Goal: Information Seeking & Learning: Compare options

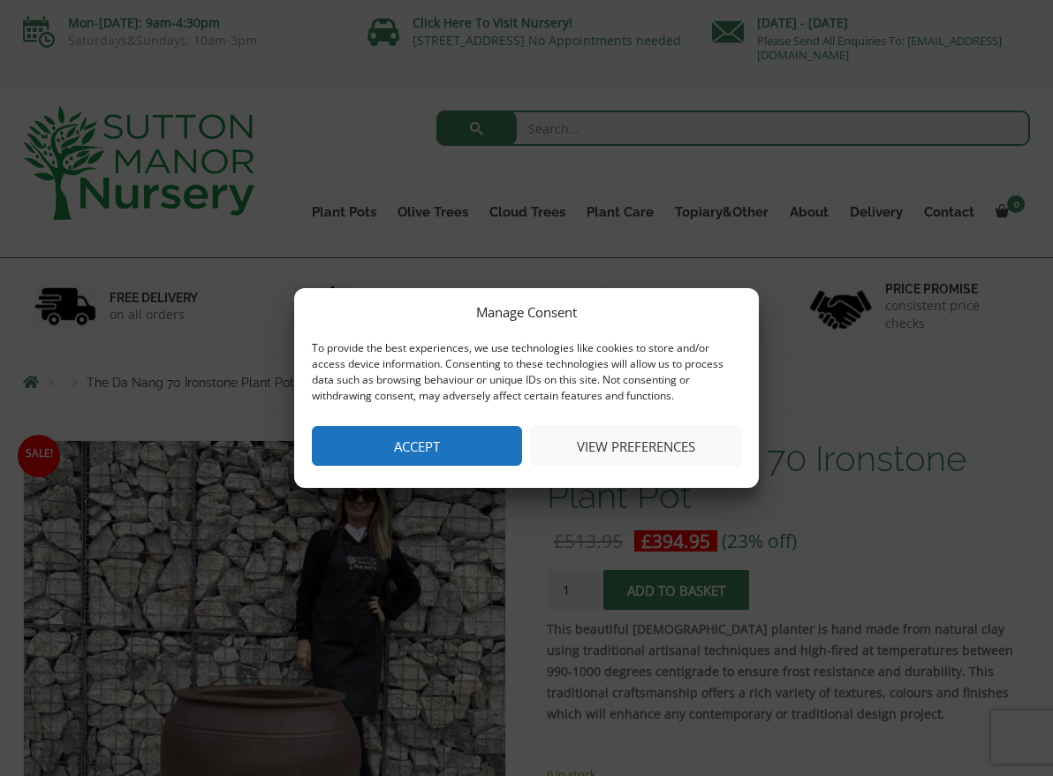
click at [495, 458] on button "Accept" at bounding box center [417, 446] width 210 height 40
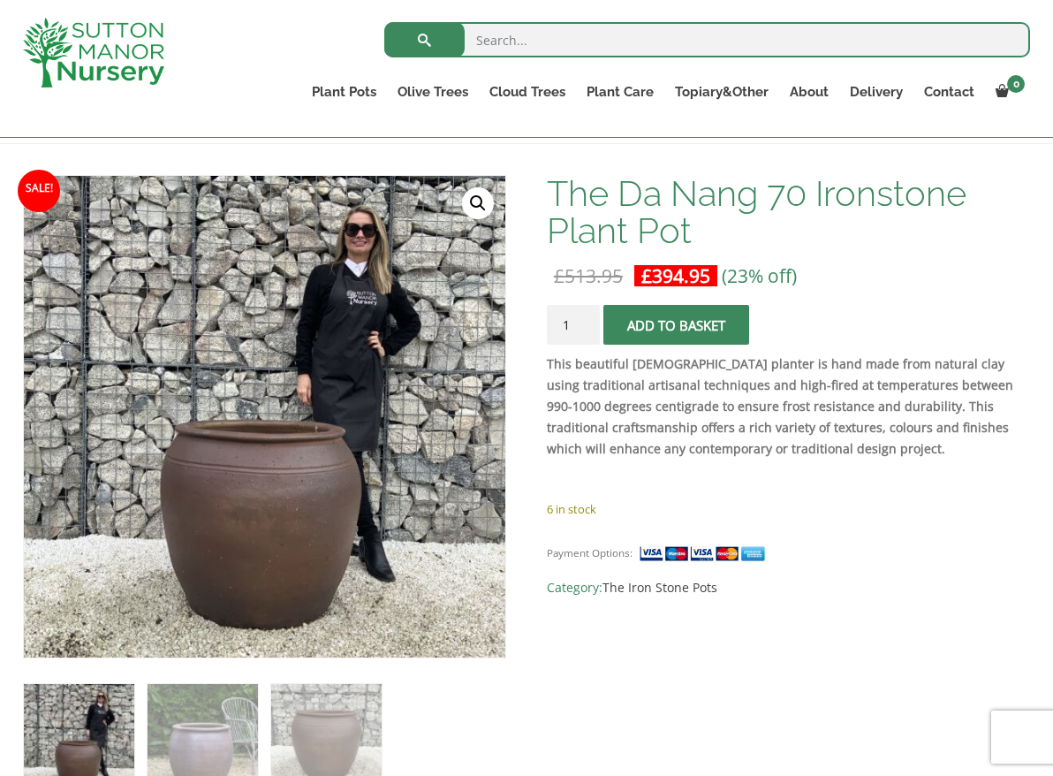
scroll to position [265, 0]
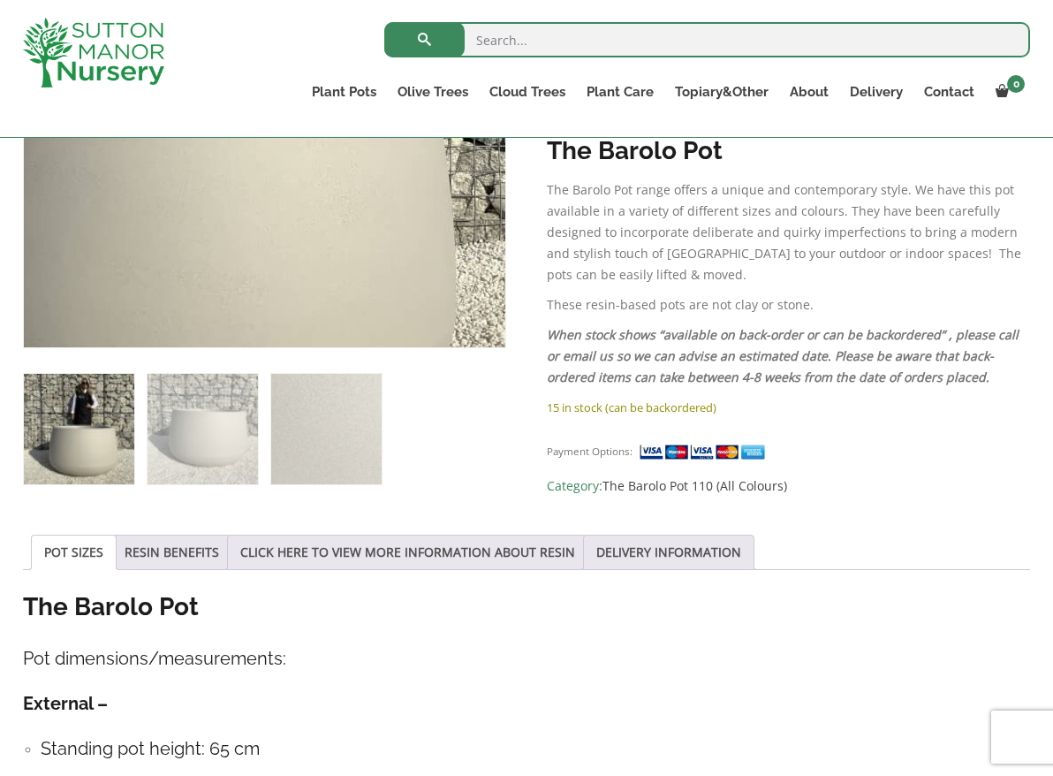
scroll to position [442, 0]
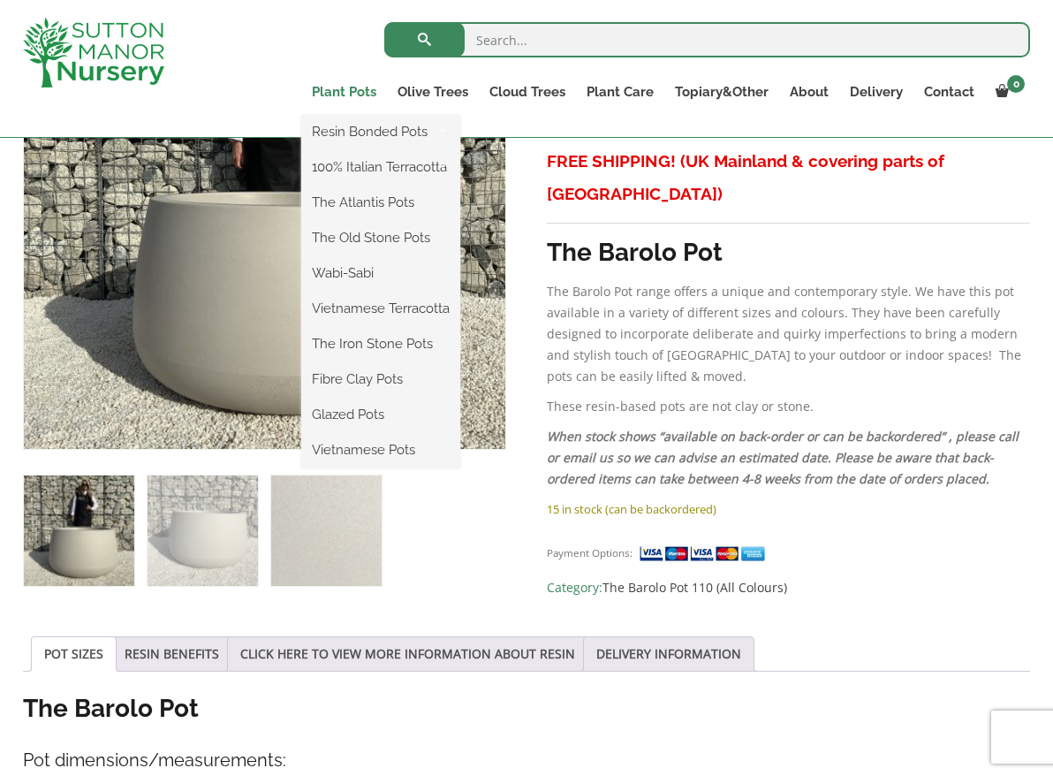
click at [367, 91] on link "Plant Pots" at bounding box center [344, 92] width 86 height 25
click at [375, 376] on link "Fibre Clay Pots" at bounding box center [380, 379] width 159 height 27
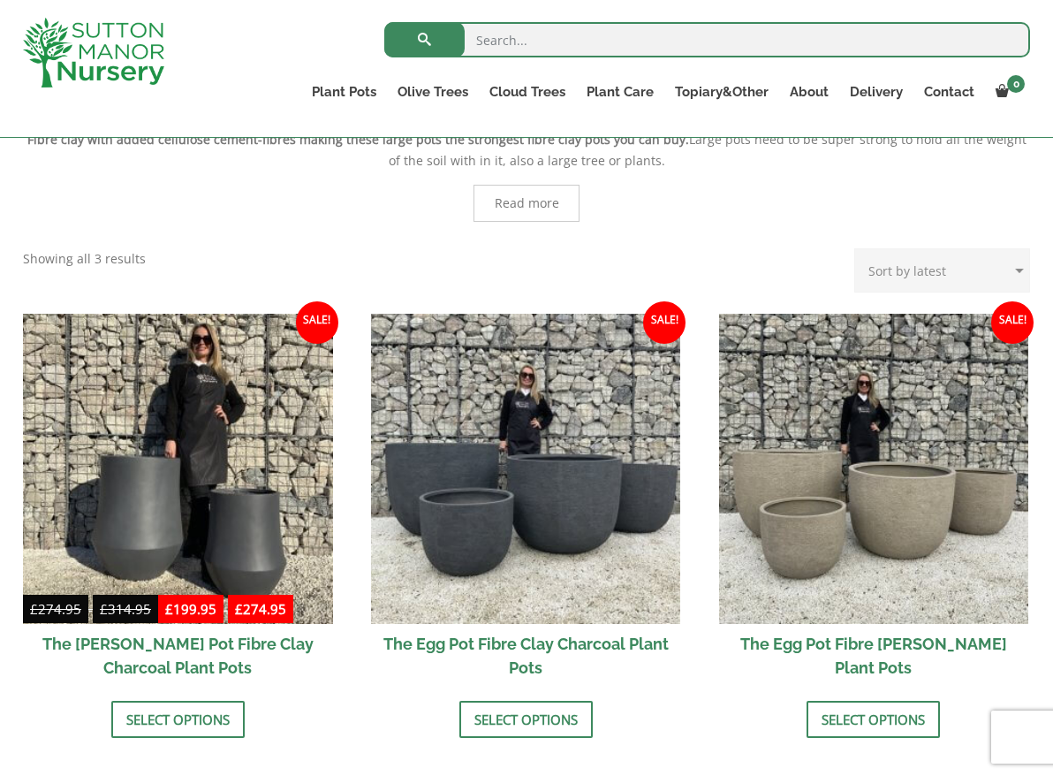
scroll to position [353, 0]
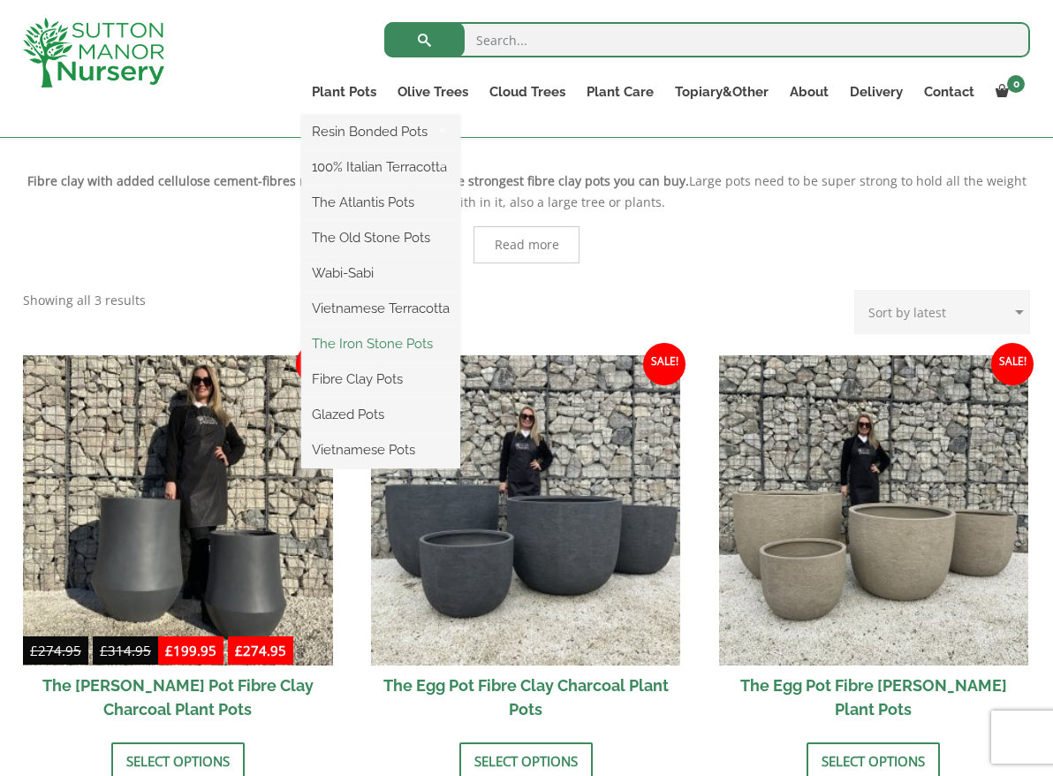
click at [398, 342] on link "The Iron Stone Pots" at bounding box center [380, 343] width 159 height 27
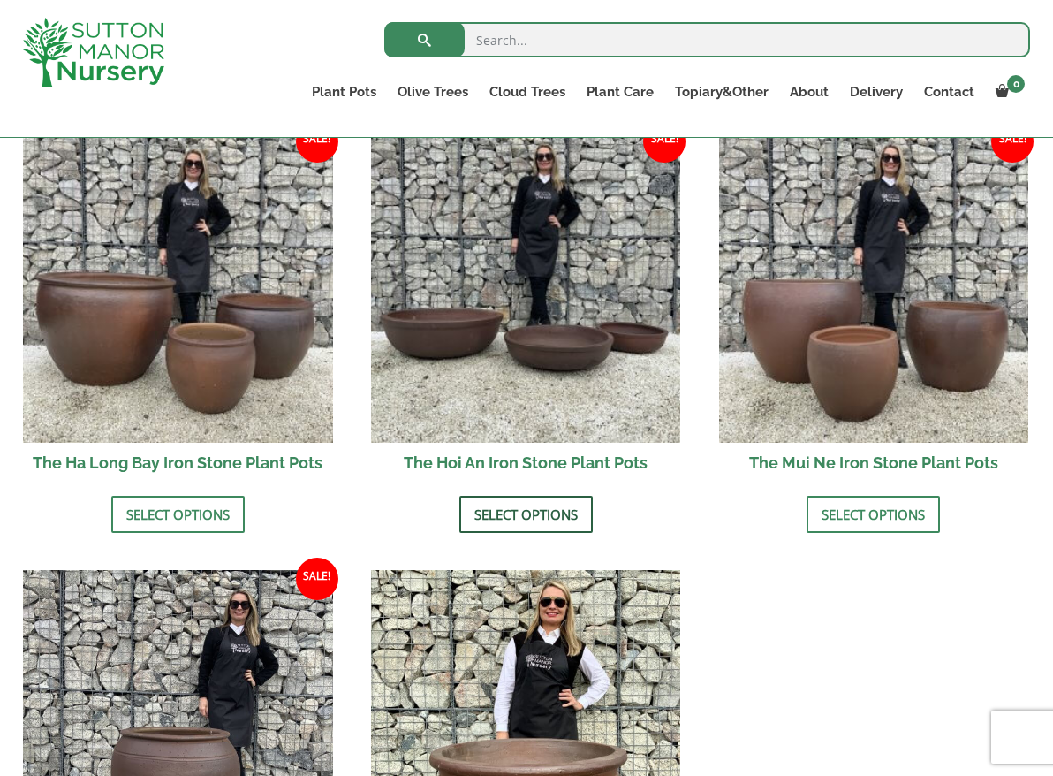
scroll to position [626, 0]
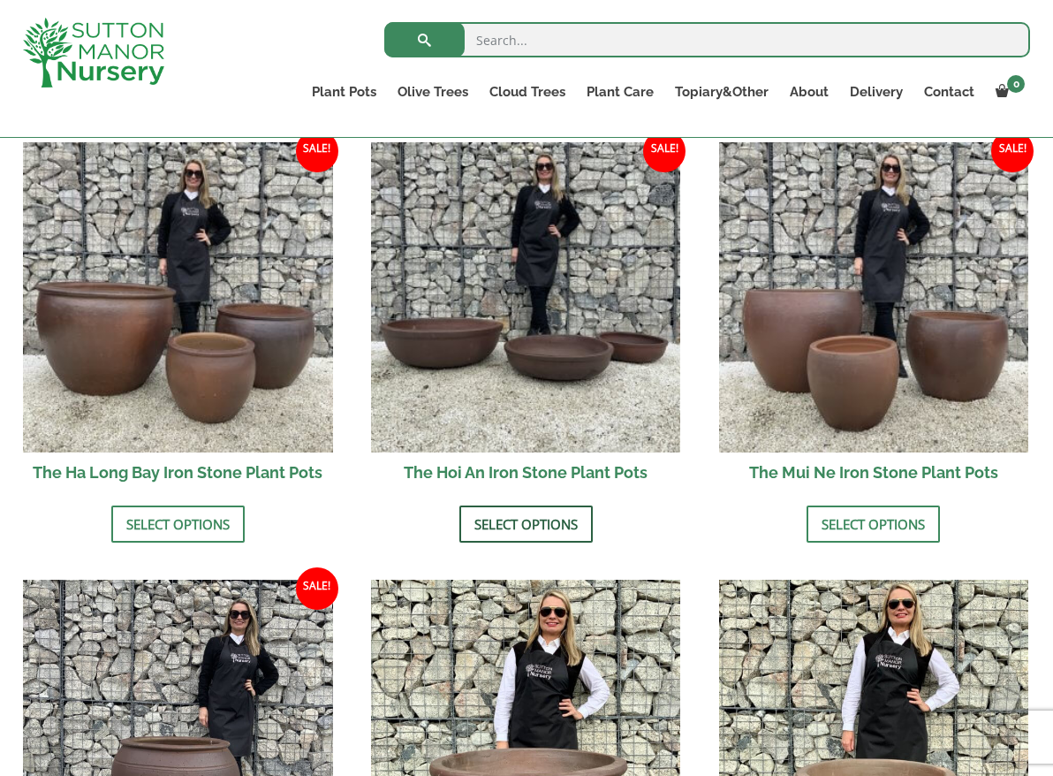
click at [536, 525] on link "Select options" at bounding box center [525, 523] width 133 height 37
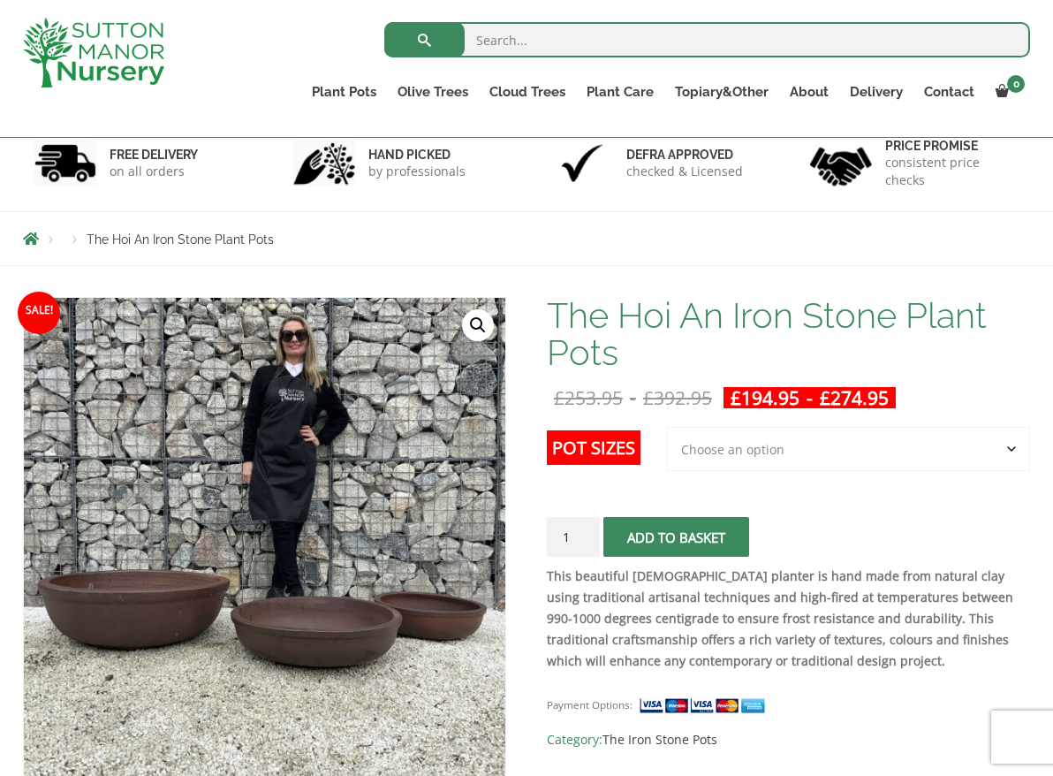
scroll to position [353, 0]
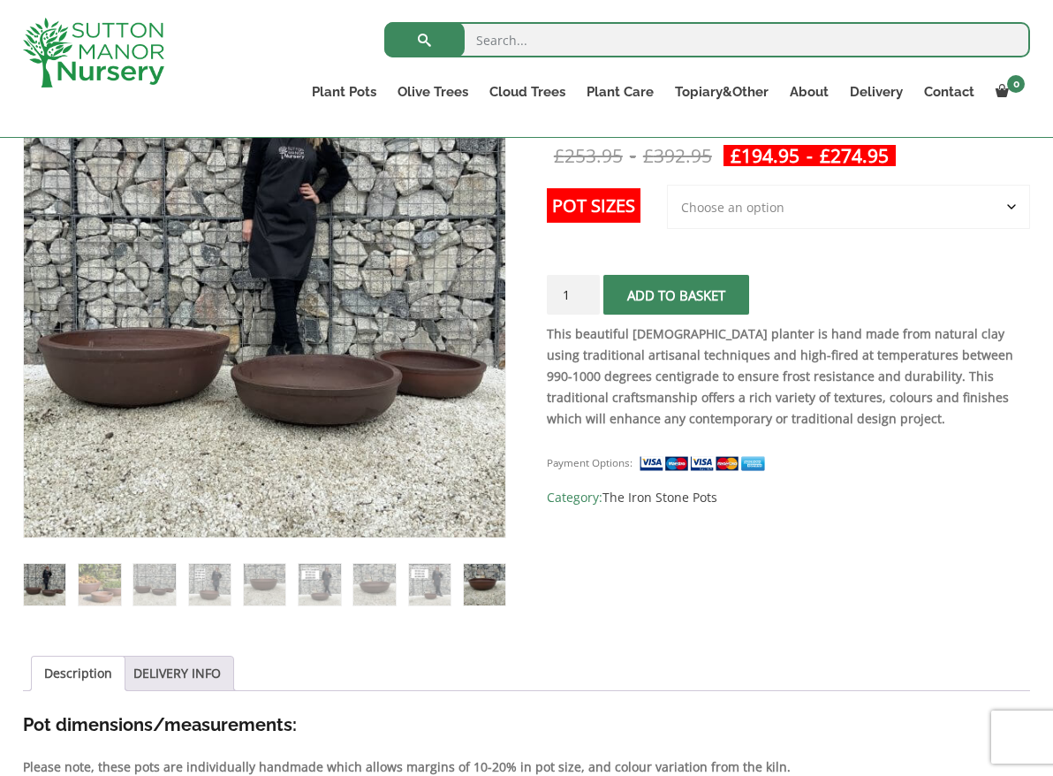
click at [488, 577] on img at bounding box center [485, 585] width 42 height 42
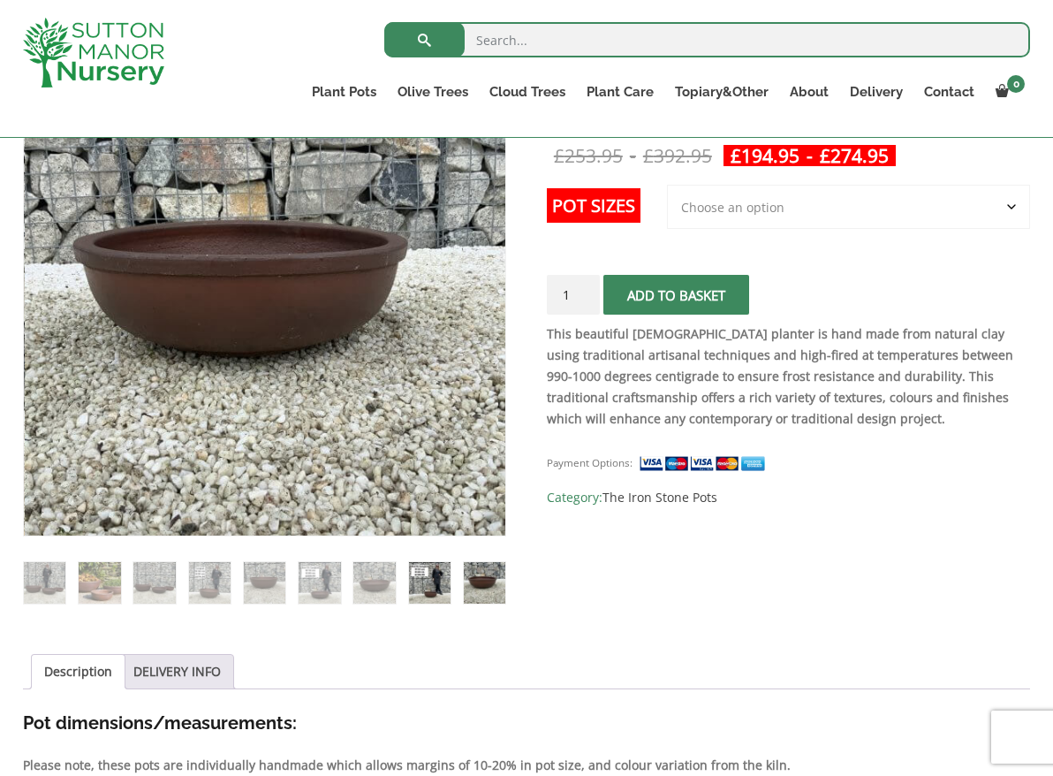
click at [430, 580] on img at bounding box center [430, 583] width 42 height 42
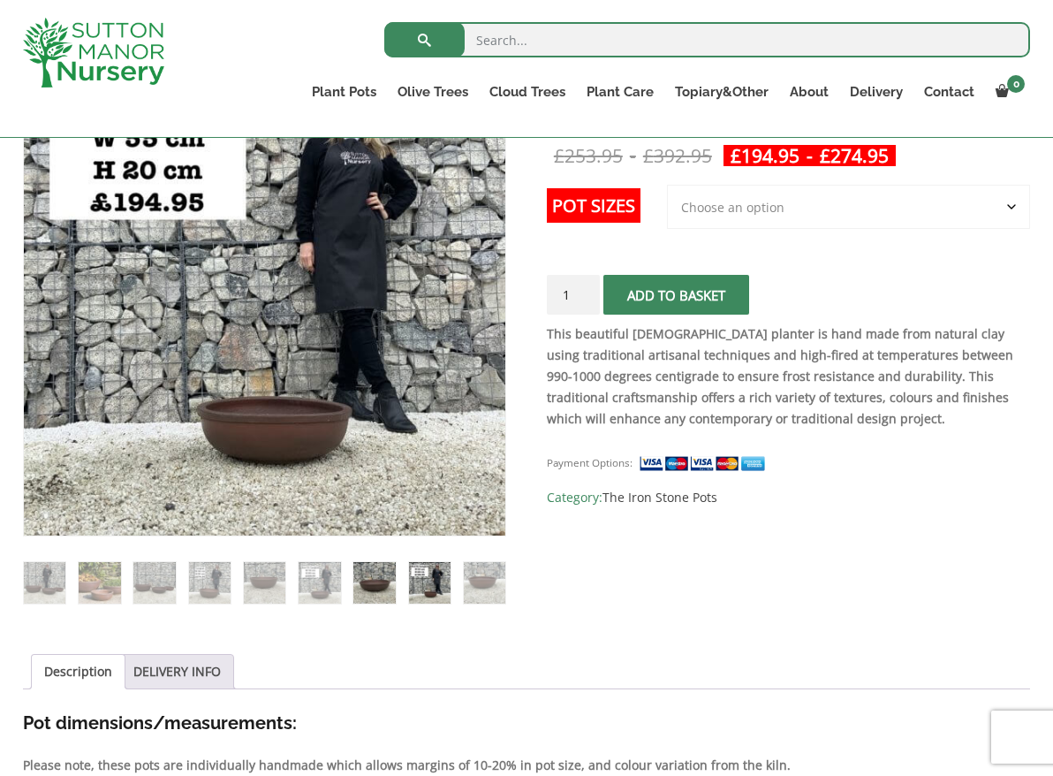
click at [382, 577] on img at bounding box center [374, 583] width 42 height 42
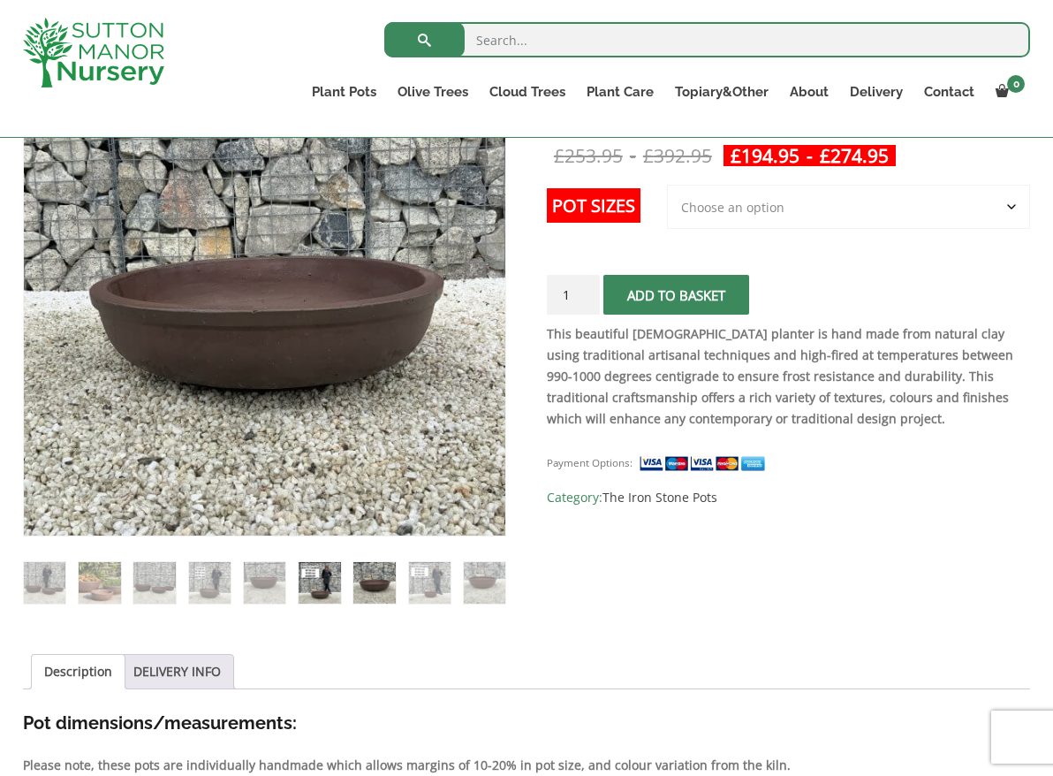
click at [313, 588] on img at bounding box center [320, 583] width 42 height 42
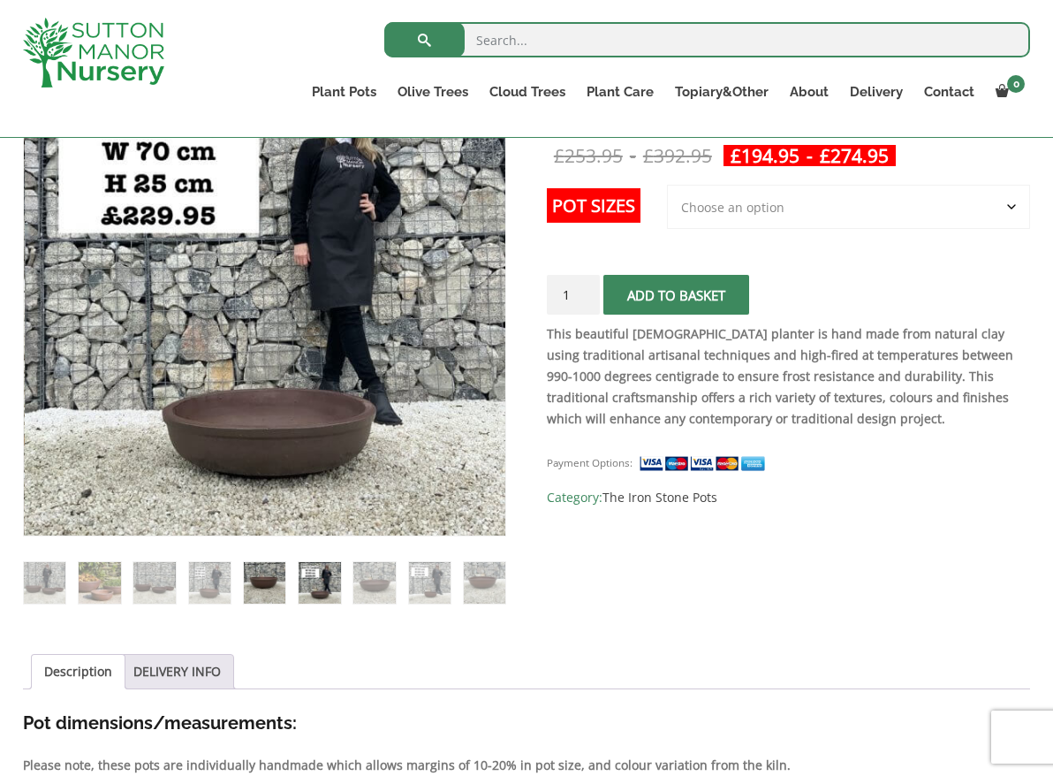
click at [275, 587] on img at bounding box center [265, 583] width 42 height 42
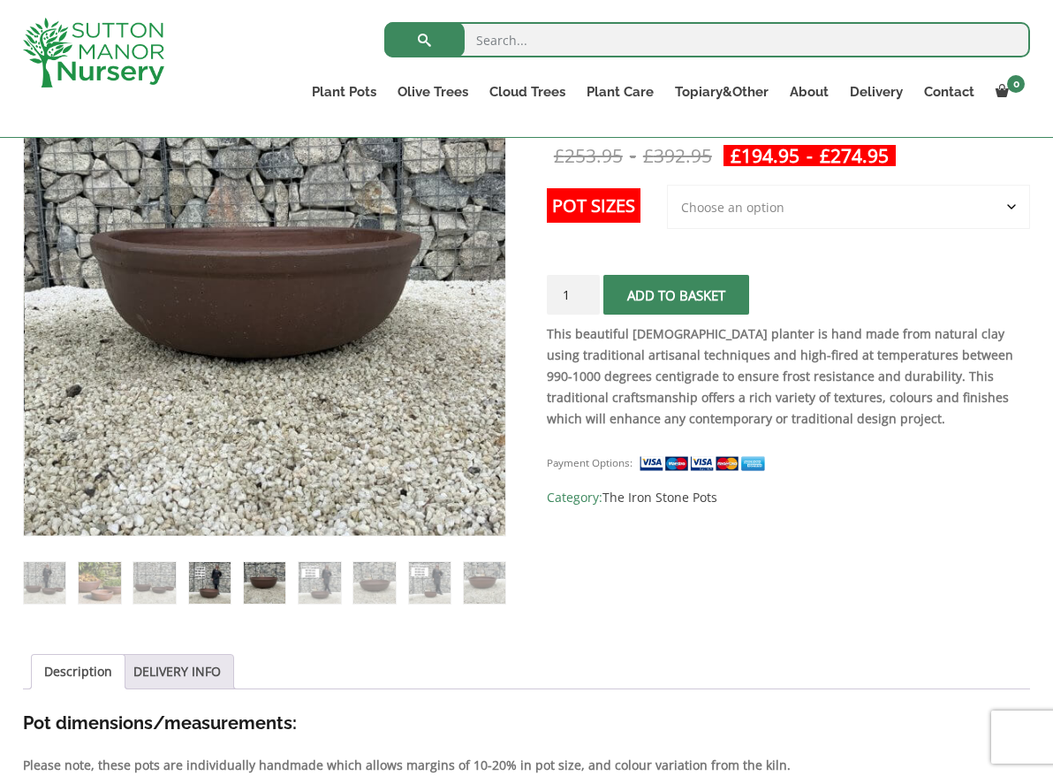
click at [199, 584] on img at bounding box center [210, 583] width 42 height 42
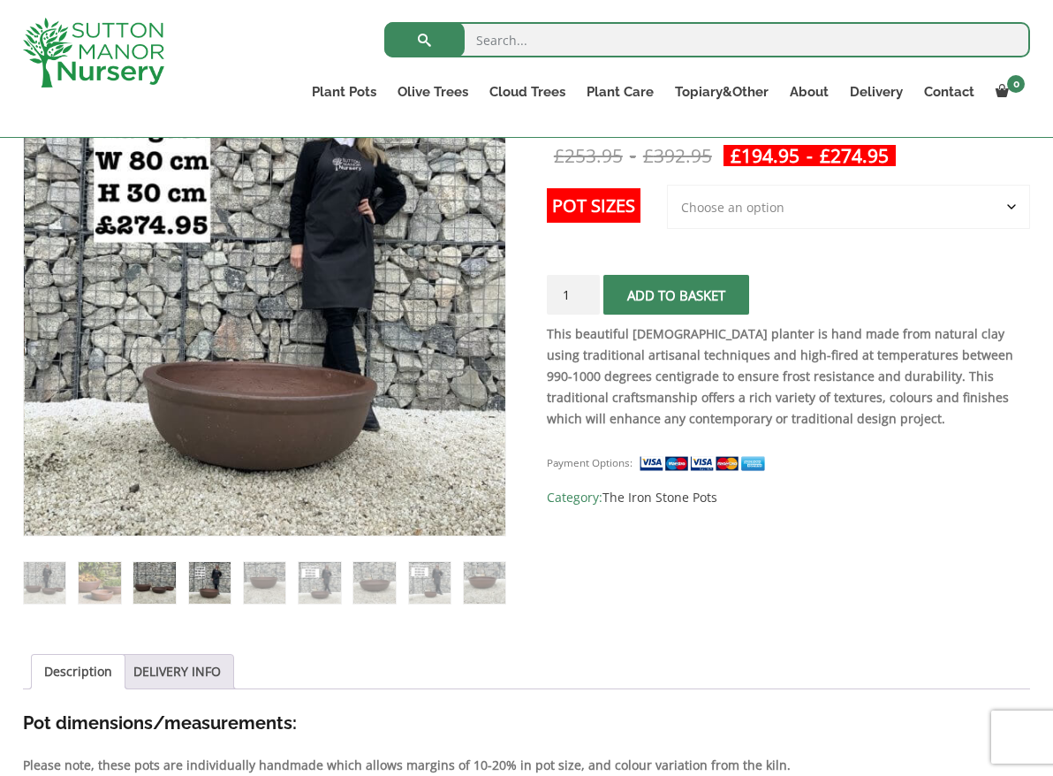
click at [169, 581] on img at bounding box center [154, 583] width 42 height 42
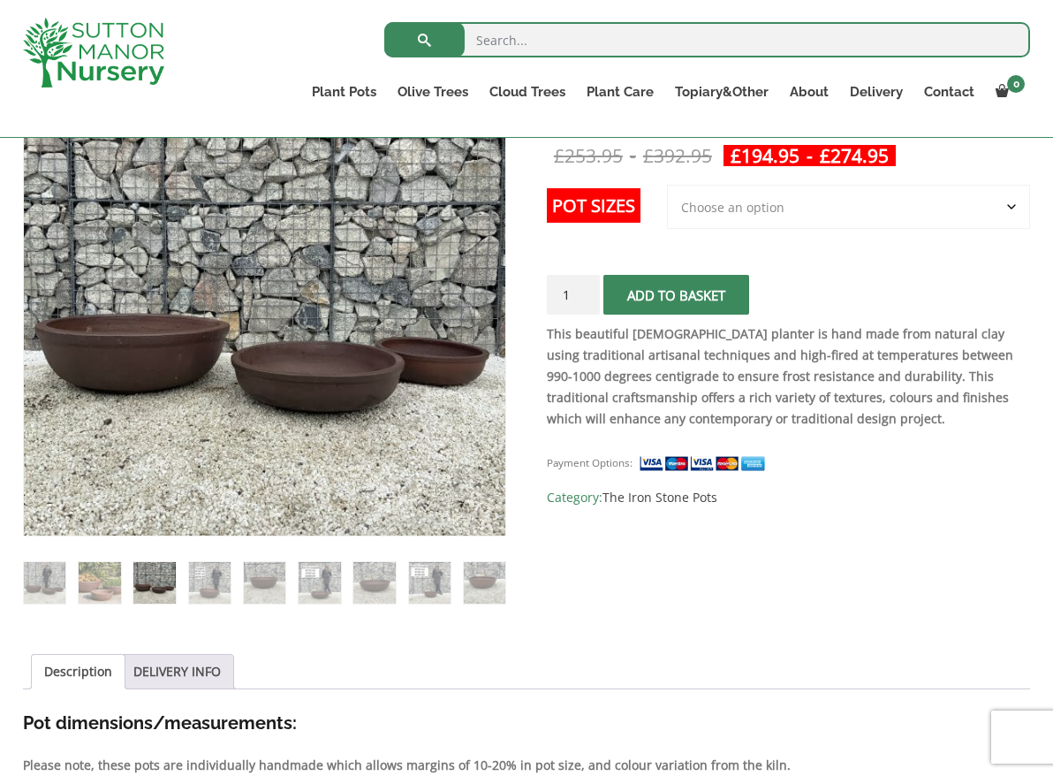
drag, startPoint x: 144, startPoint y: 583, endPoint x: 132, endPoint y: 588, distance: 13.1
click at [143, 584] on img at bounding box center [154, 583] width 42 height 42
click at [108, 586] on img at bounding box center [100, 583] width 42 height 42
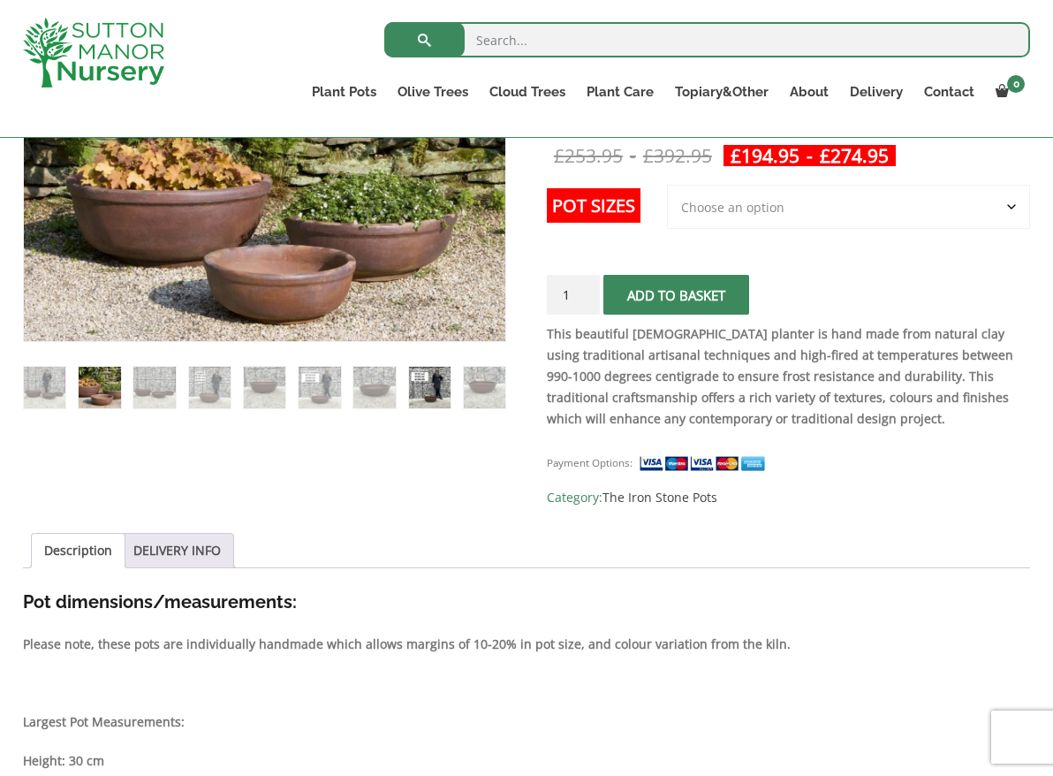
click at [434, 391] on img at bounding box center [430, 388] width 42 height 42
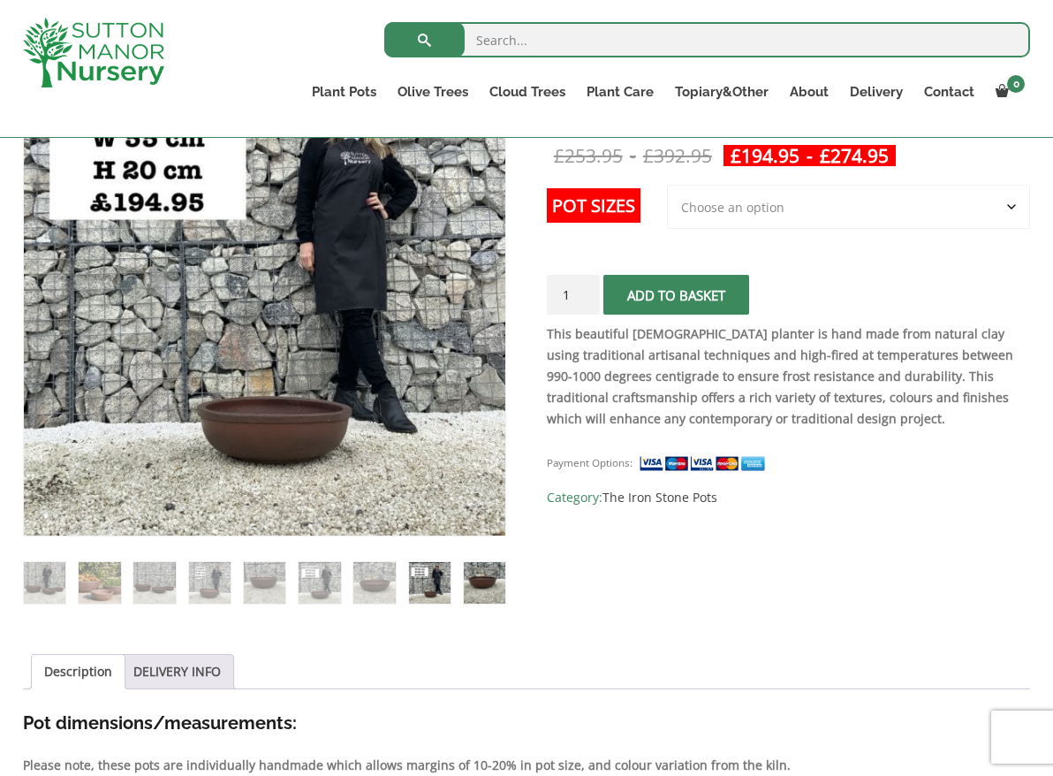
click at [489, 588] on img at bounding box center [485, 583] width 42 height 42
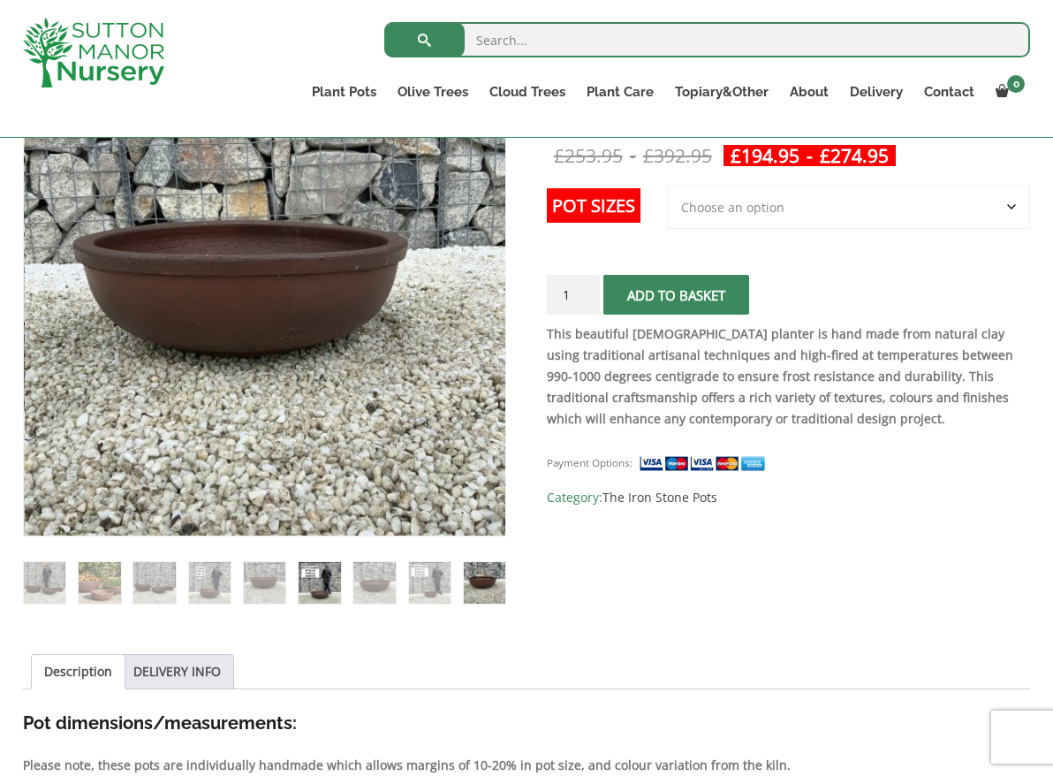
click at [325, 587] on img at bounding box center [320, 583] width 42 height 42
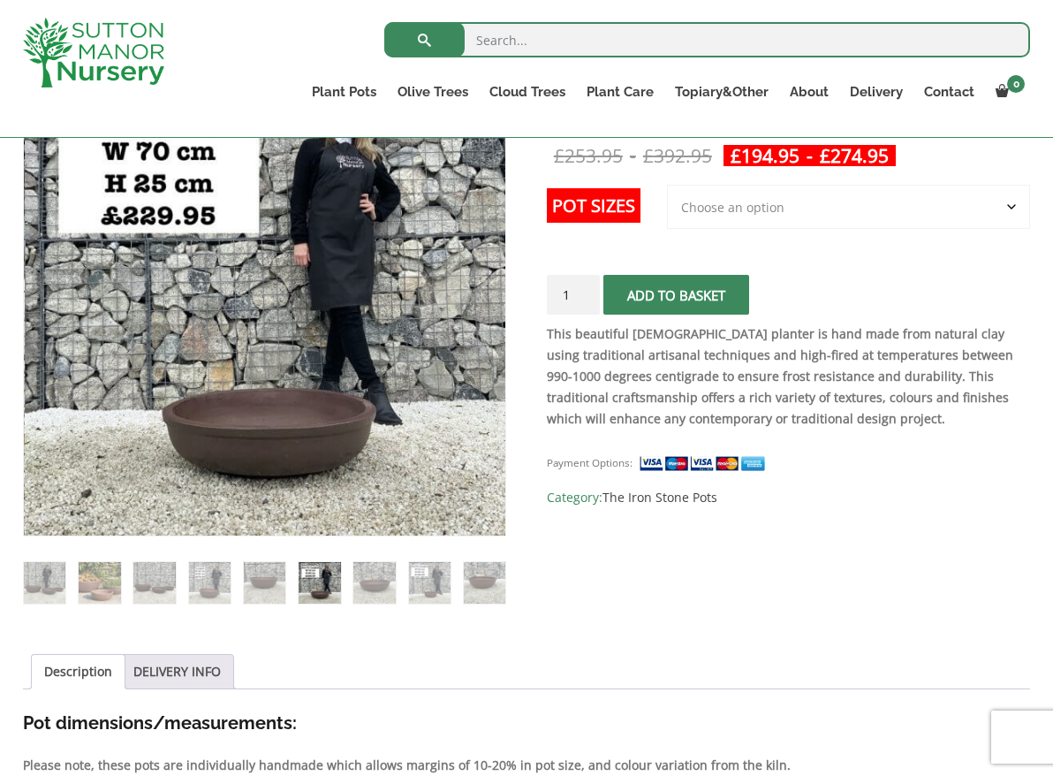
click at [290, 588] on ol at bounding box center [264, 570] width 483 height 68
click at [271, 588] on img at bounding box center [265, 583] width 42 height 42
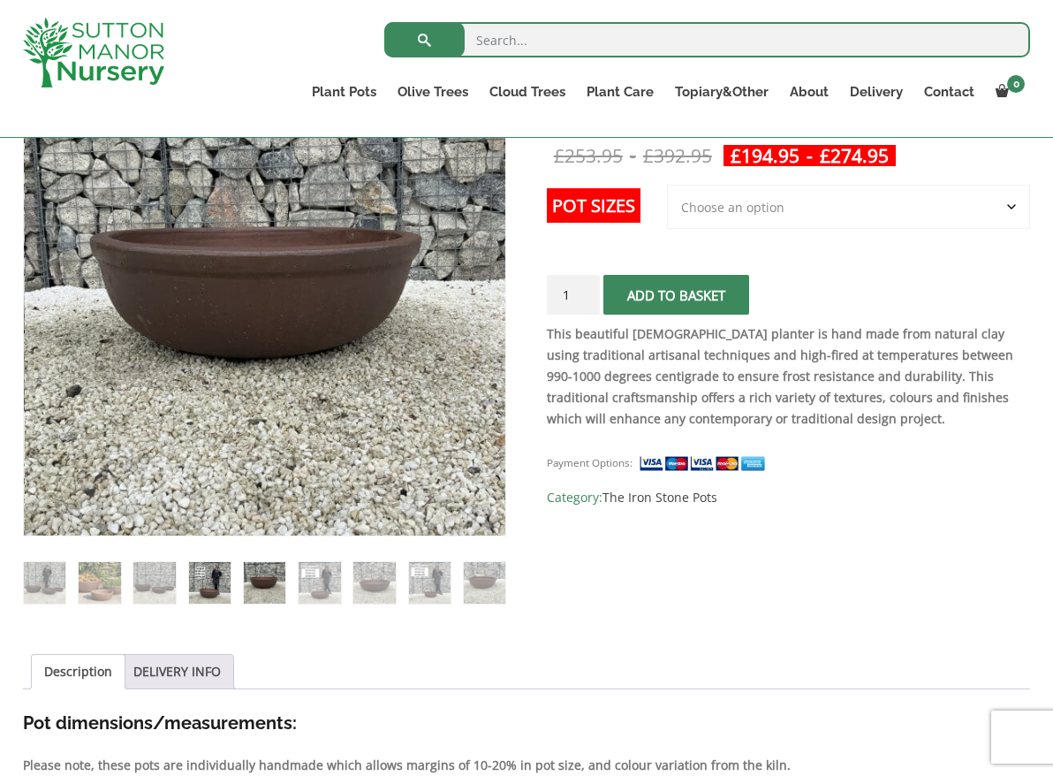
click at [213, 580] on img at bounding box center [210, 583] width 42 height 42
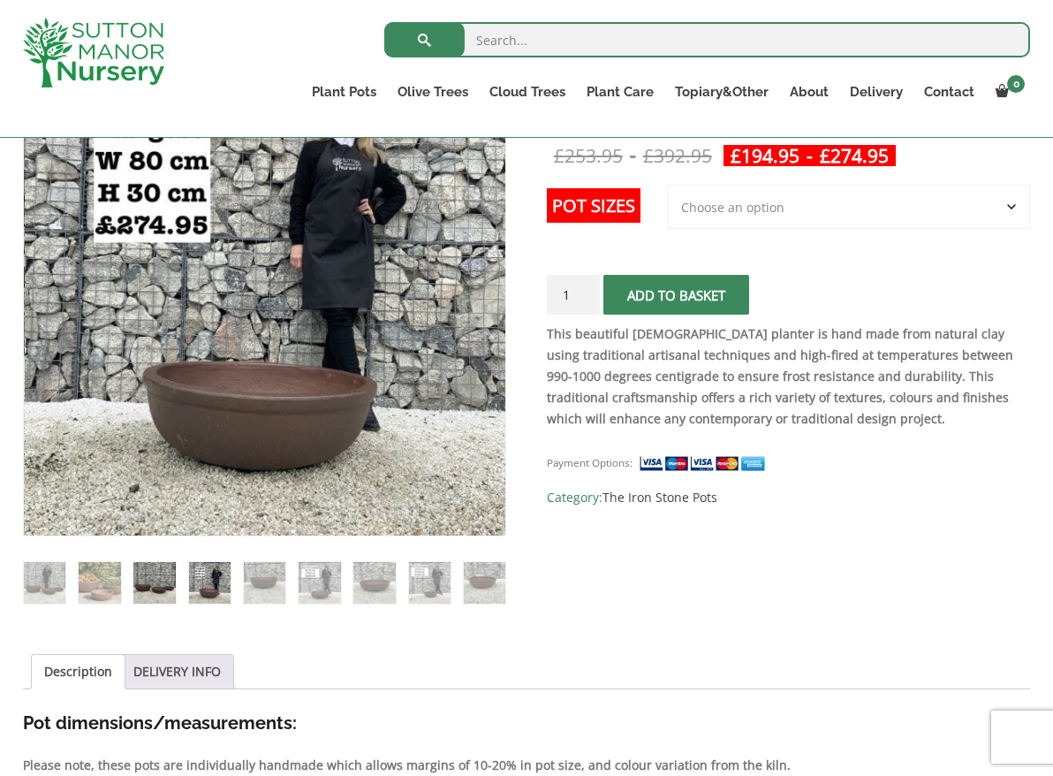
click at [155, 579] on img at bounding box center [154, 583] width 42 height 42
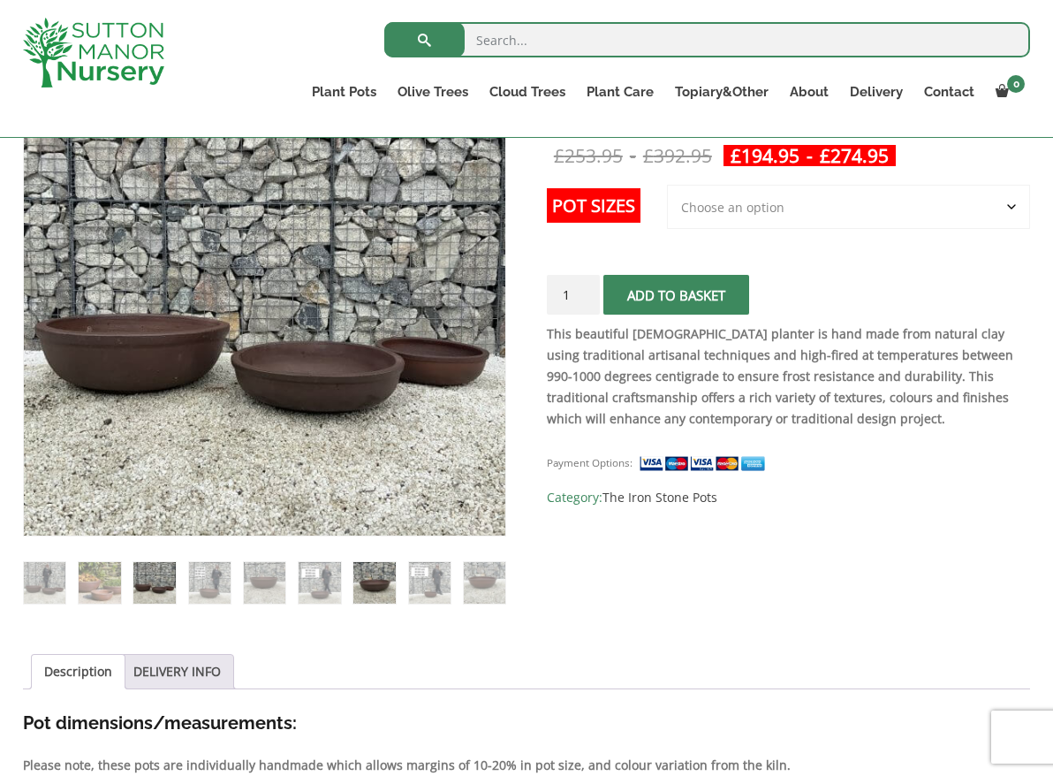
click at [375, 587] on img at bounding box center [374, 583] width 42 height 42
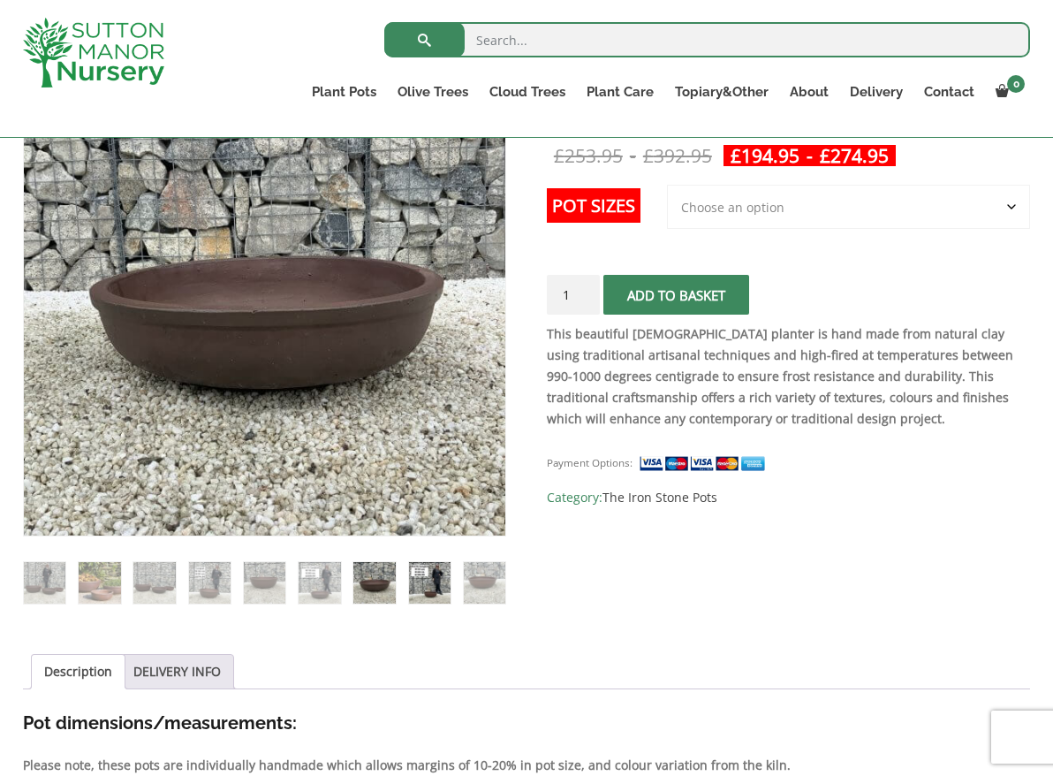
click at [436, 588] on img at bounding box center [430, 583] width 42 height 42
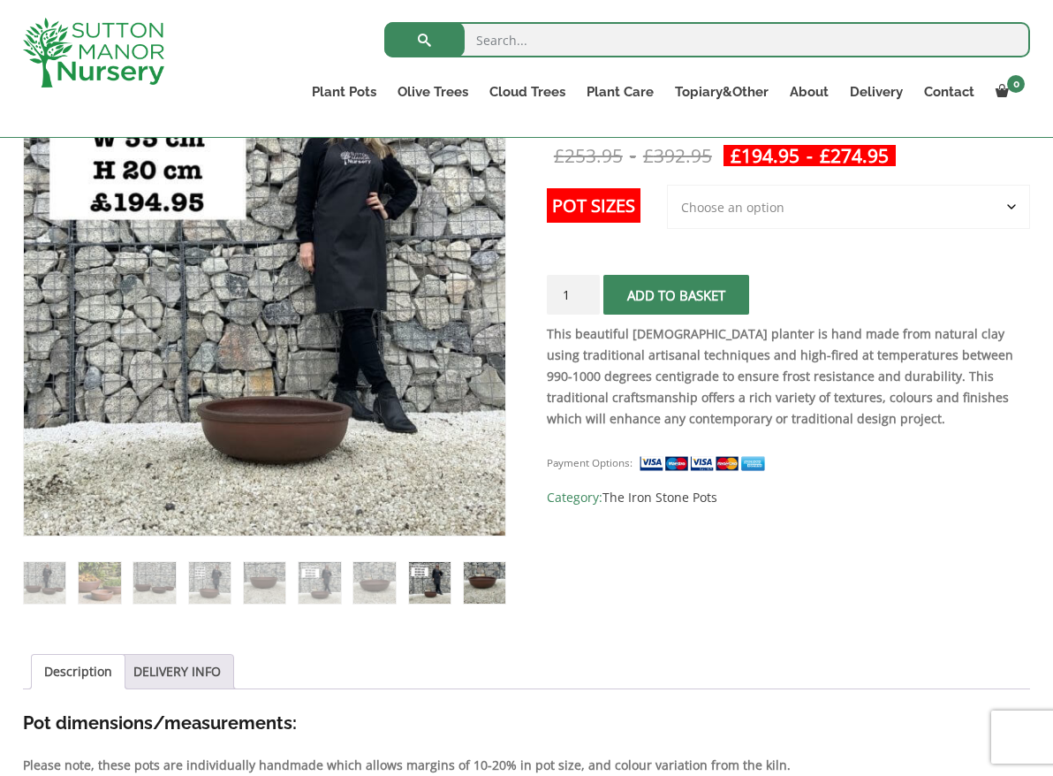
click at [488, 585] on img at bounding box center [485, 583] width 42 height 42
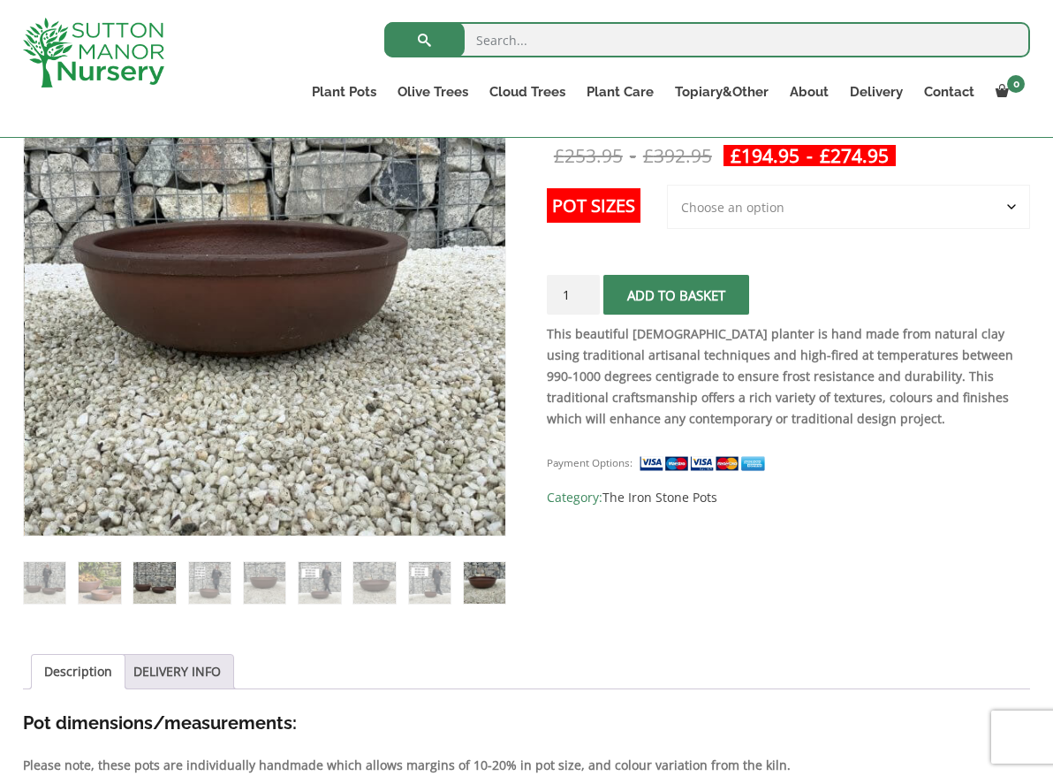
click at [159, 582] on img at bounding box center [154, 583] width 42 height 42
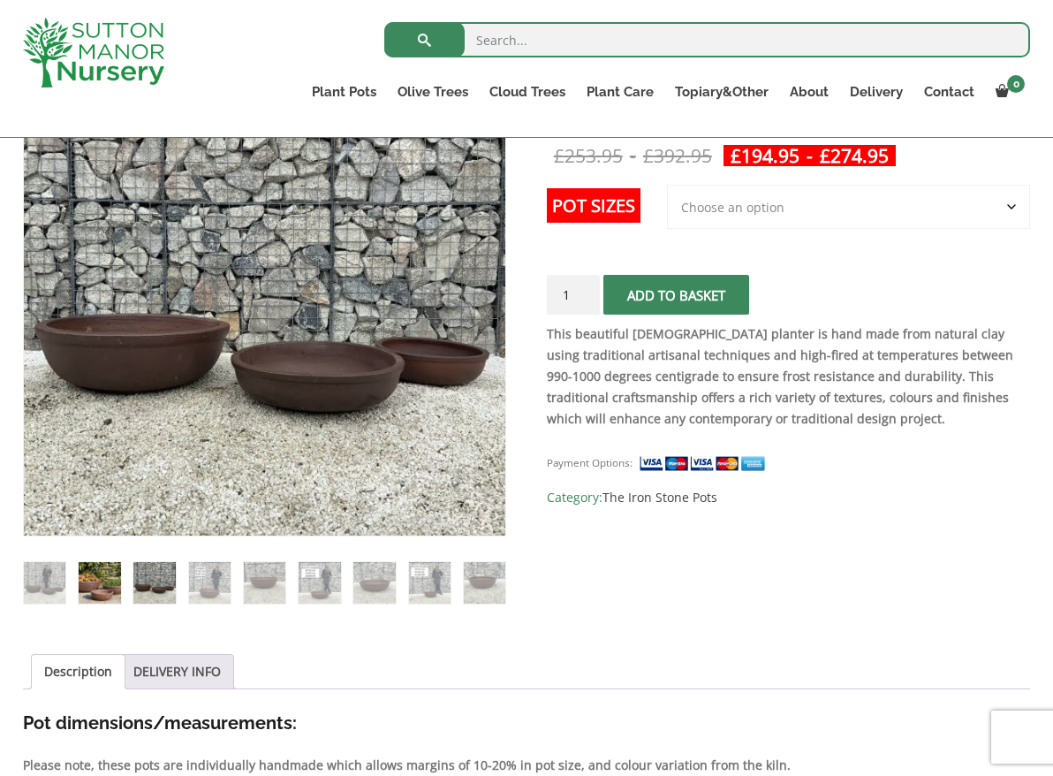
click at [110, 578] on img at bounding box center [100, 583] width 42 height 42
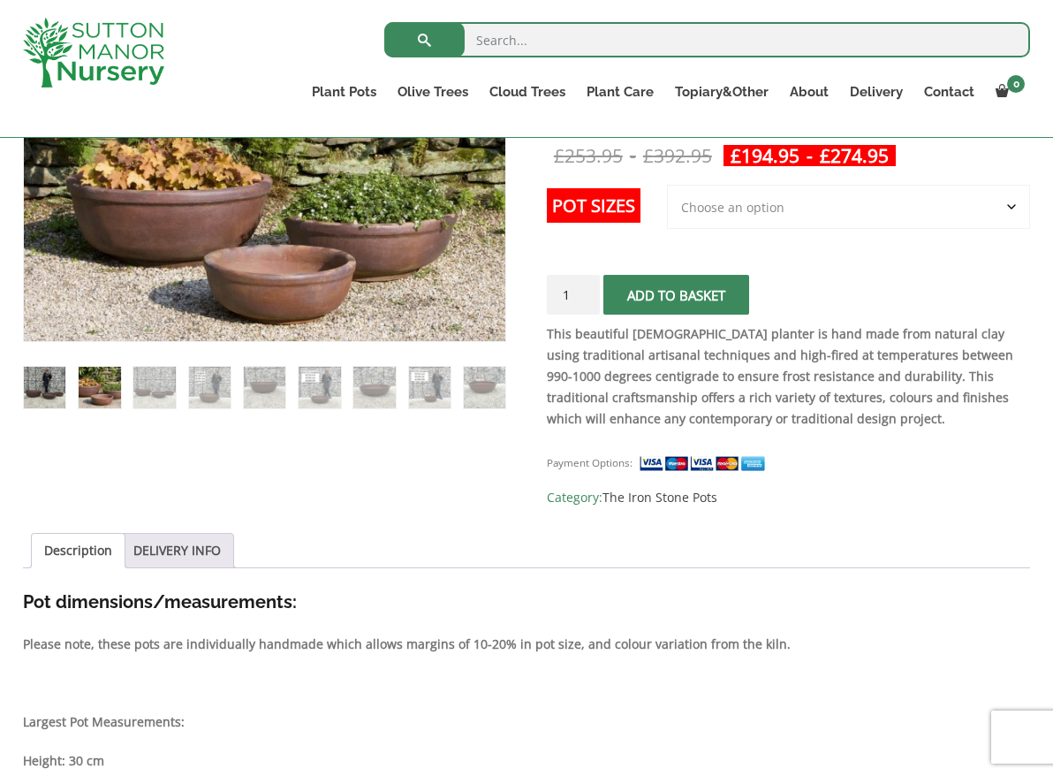
click at [55, 386] on img at bounding box center [45, 388] width 42 height 42
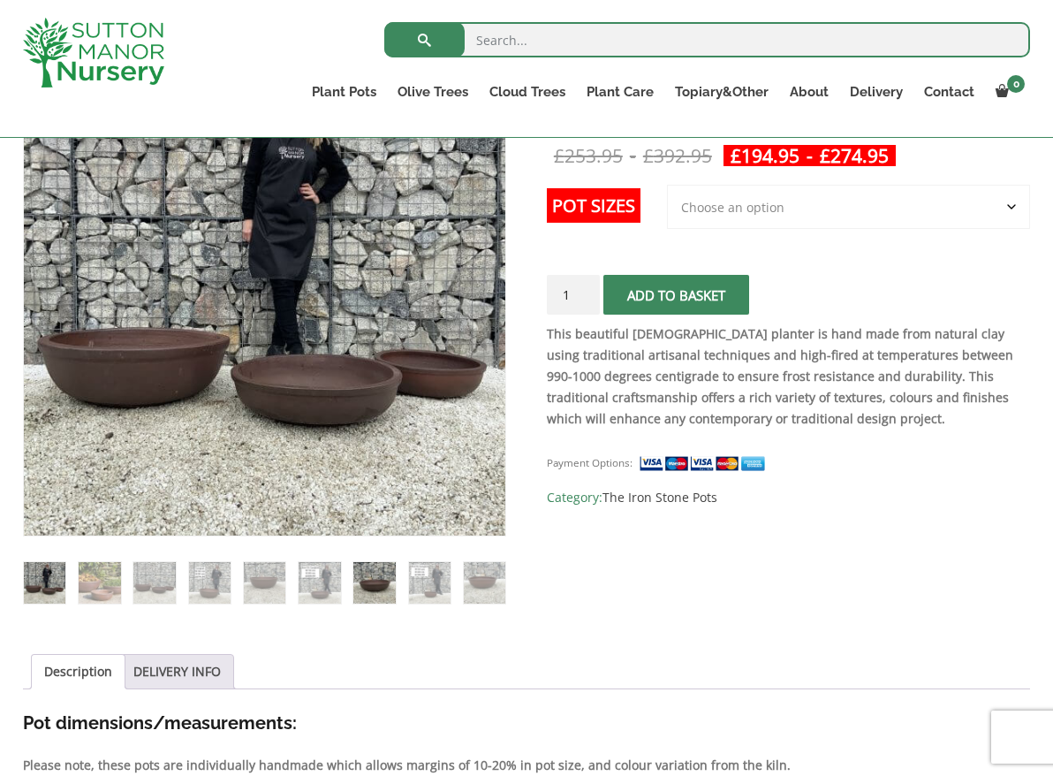
click at [368, 584] on img at bounding box center [374, 583] width 42 height 42
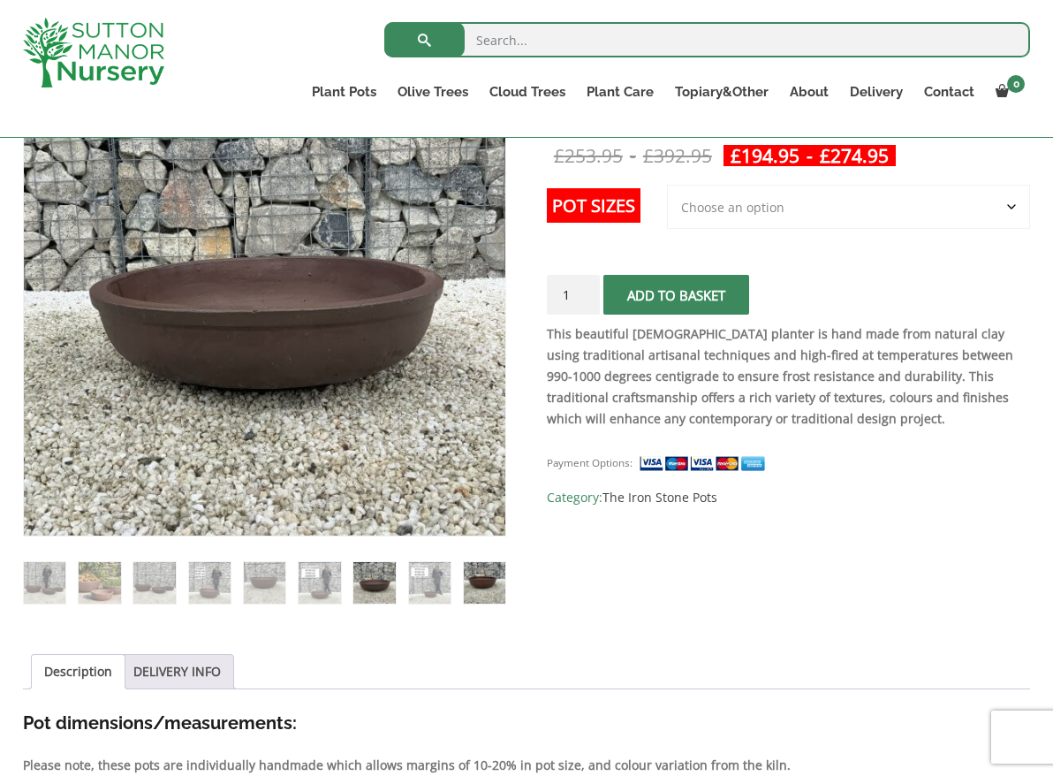
click at [483, 585] on img at bounding box center [485, 583] width 42 height 42
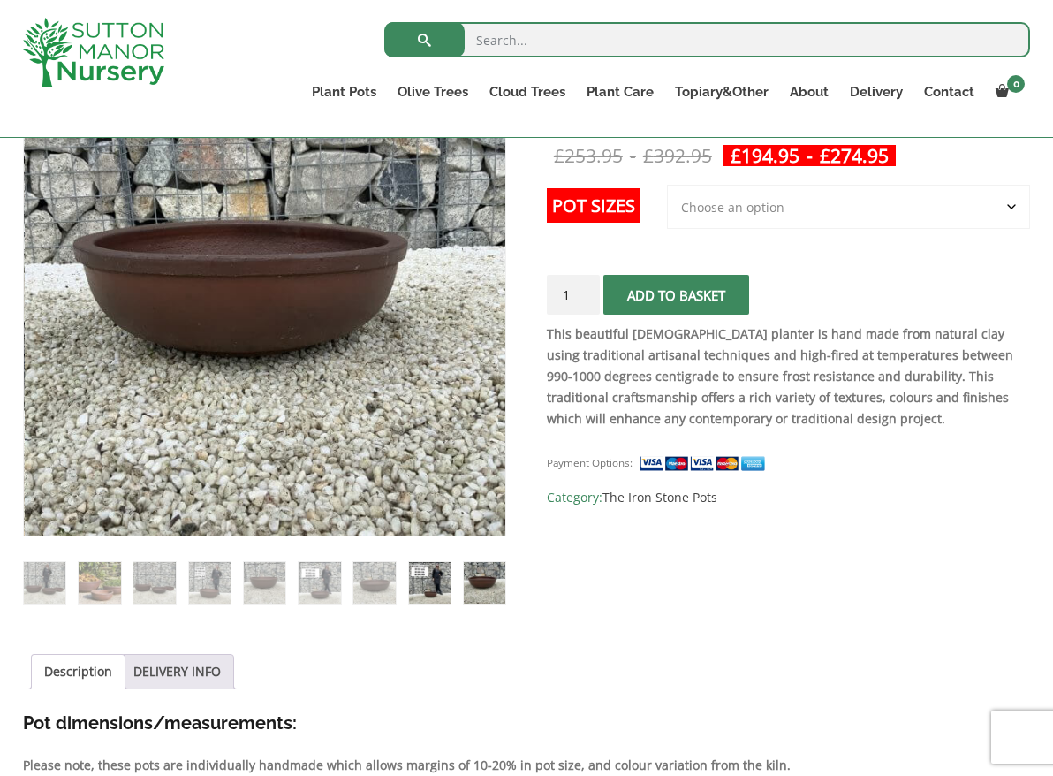
click at [428, 581] on img at bounding box center [430, 583] width 42 height 42
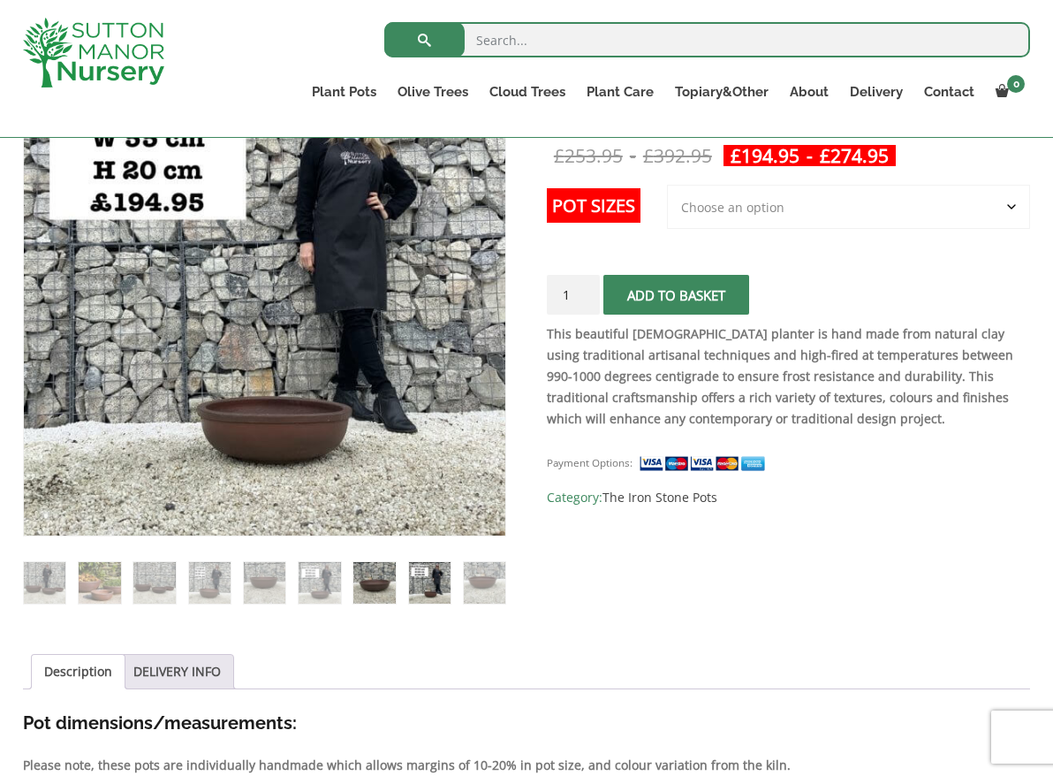
click at [378, 582] on img at bounding box center [374, 583] width 42 height 42
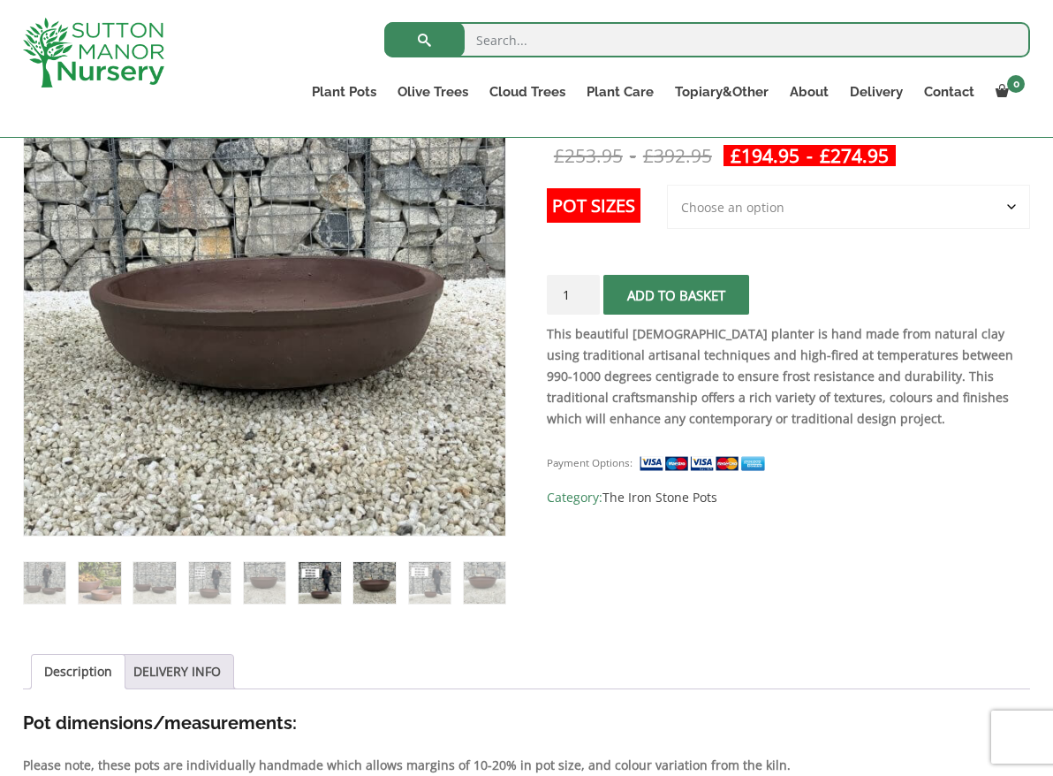
click at [333, 580] on img at bounding box center [320, 583] width 42 height 42
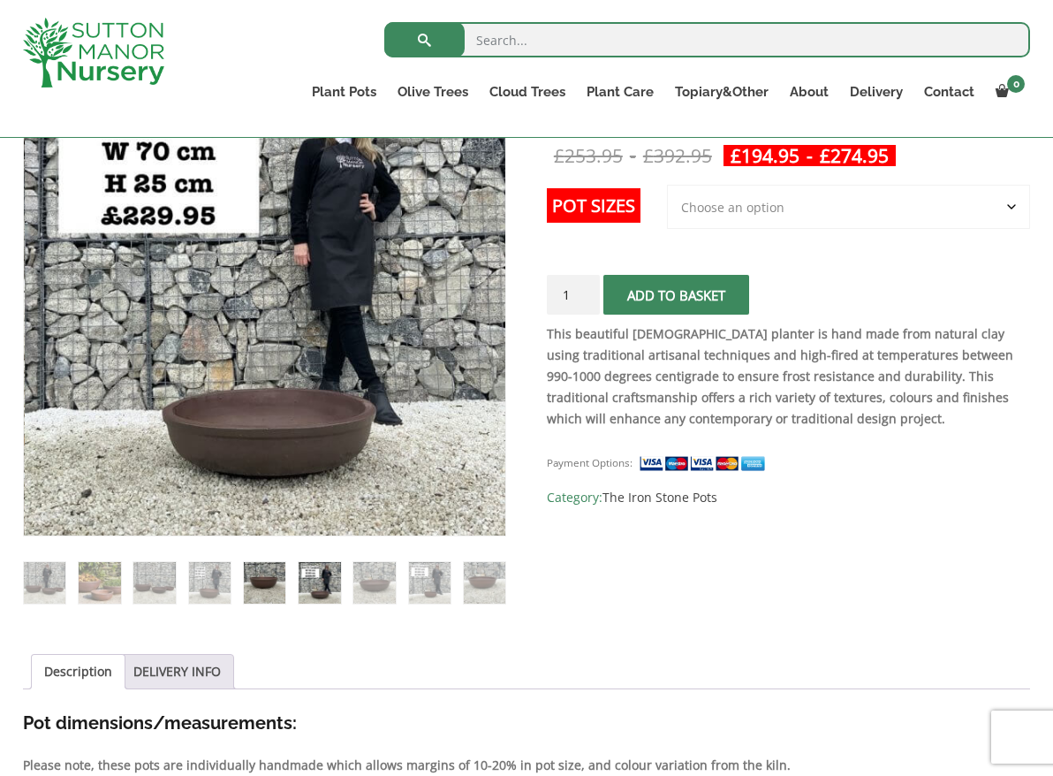
click at [268, 583] on img at bounding box center [265, 583] width 42 height 42
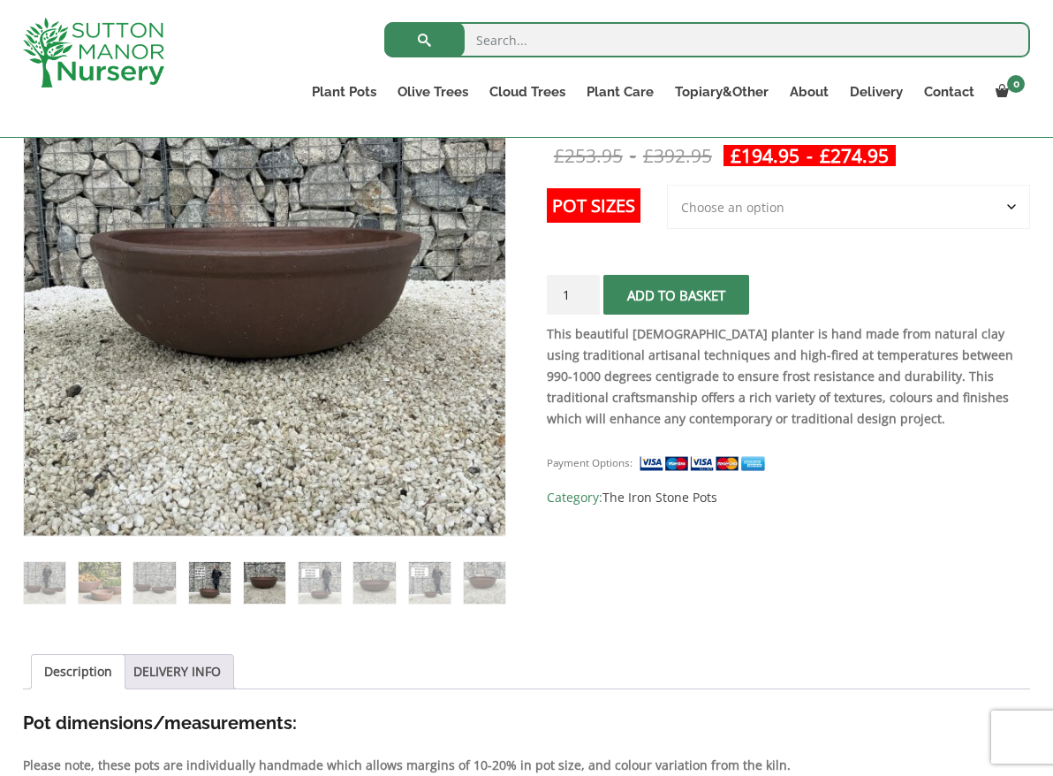
click at [210, 592] on img at bounding box center [210, 583] width 42 height 42
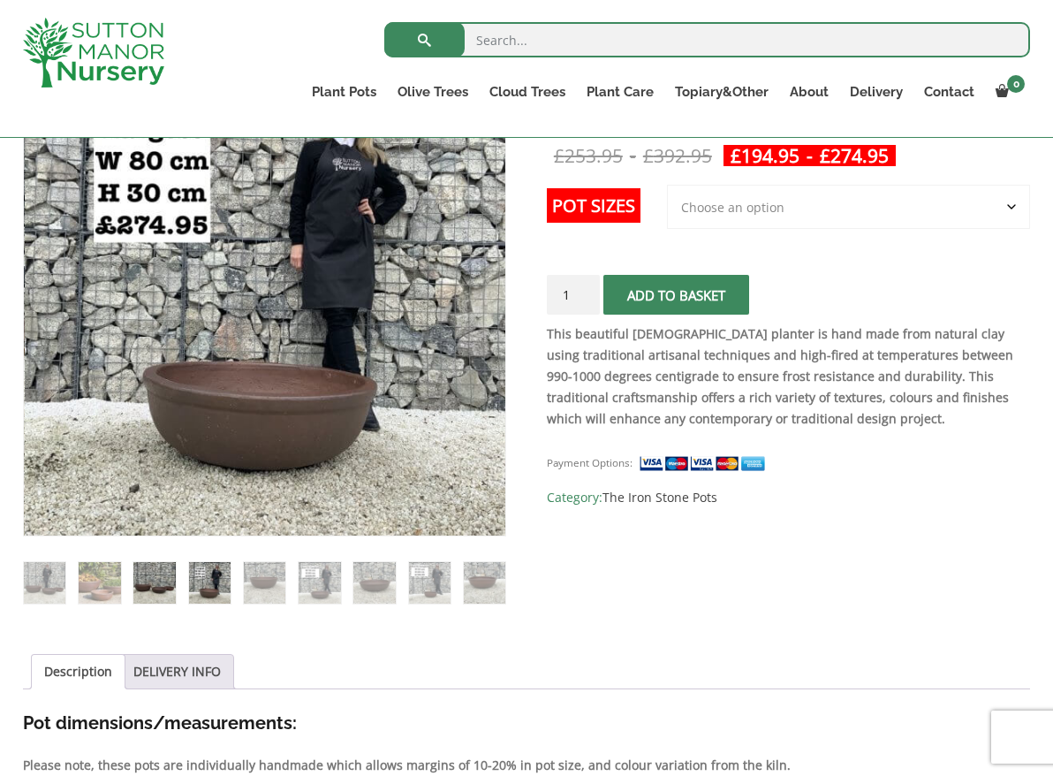
click at [163, 581] on img at bounding box center [154, 583] width 42 height 42
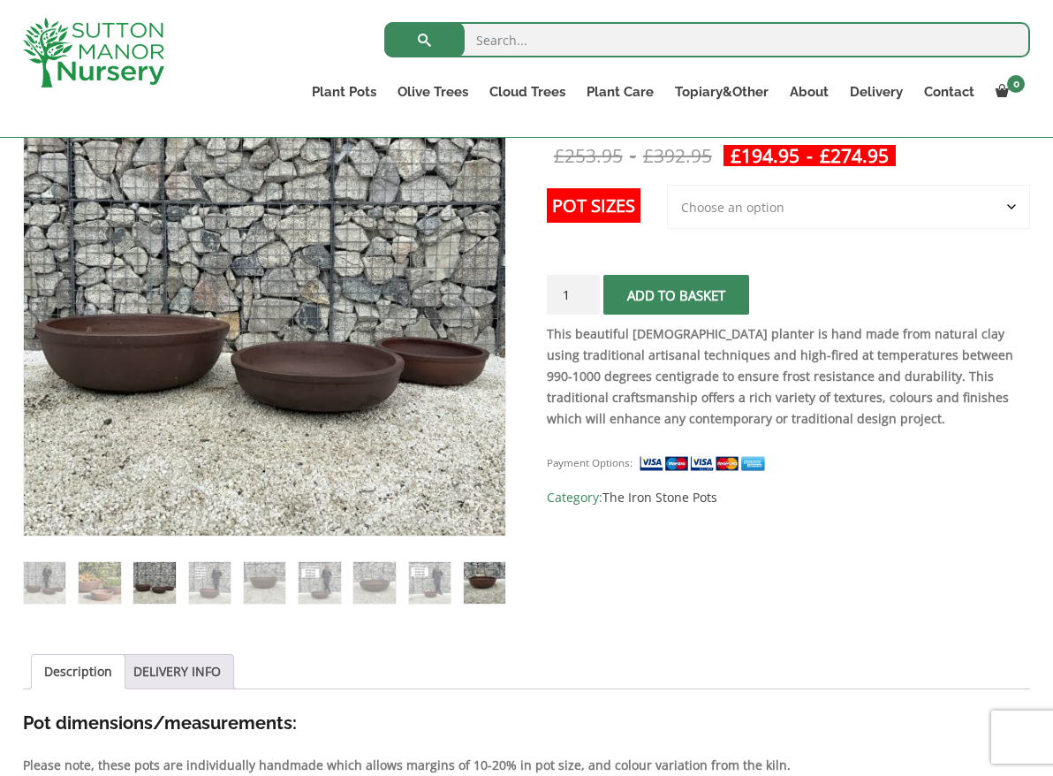
click at [468, 595] on img at bounding box center [485, 583] width 42 height 42
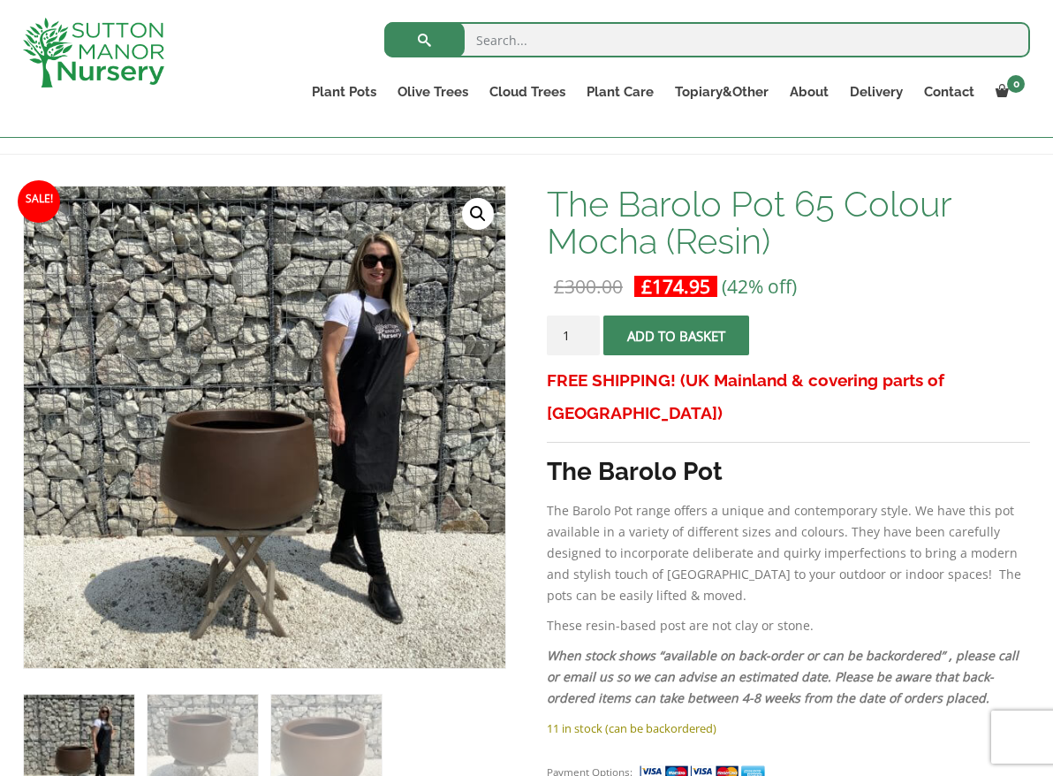
scroll to position [265, 0]
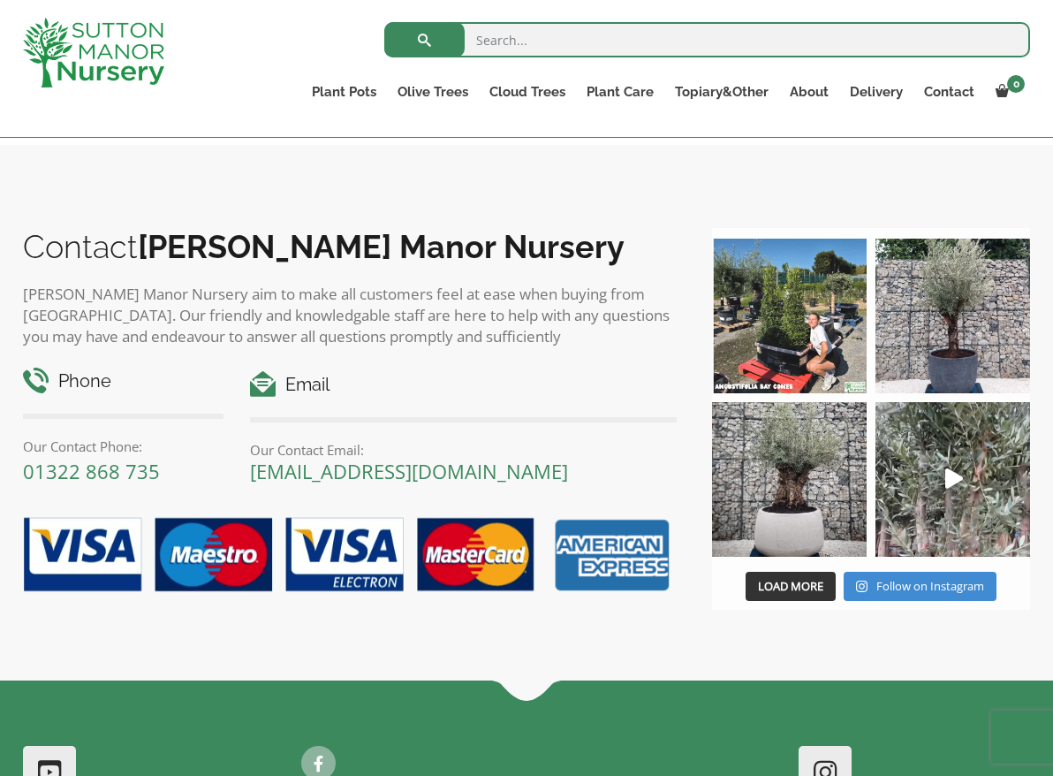
scroll to position [2120, 0]
